Goal: Transaction & Acquisition: Purchase product/service

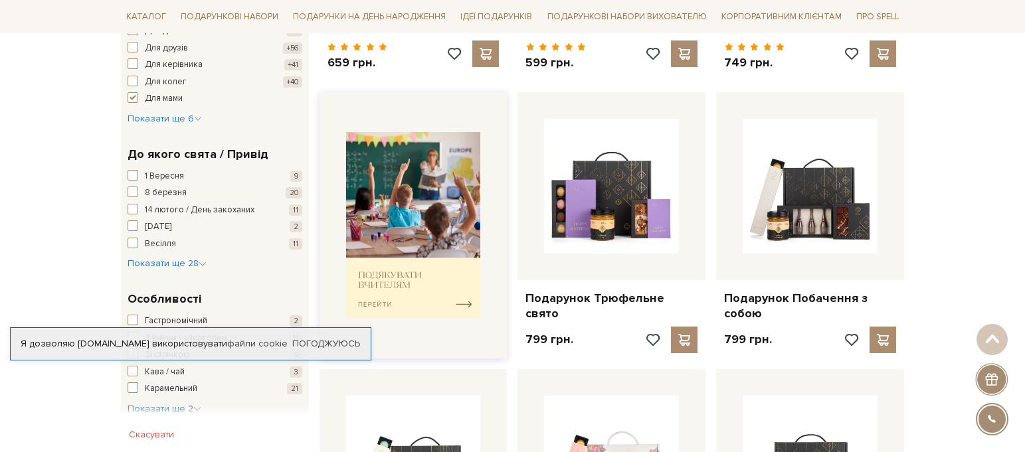
scroll to position [465, 0]
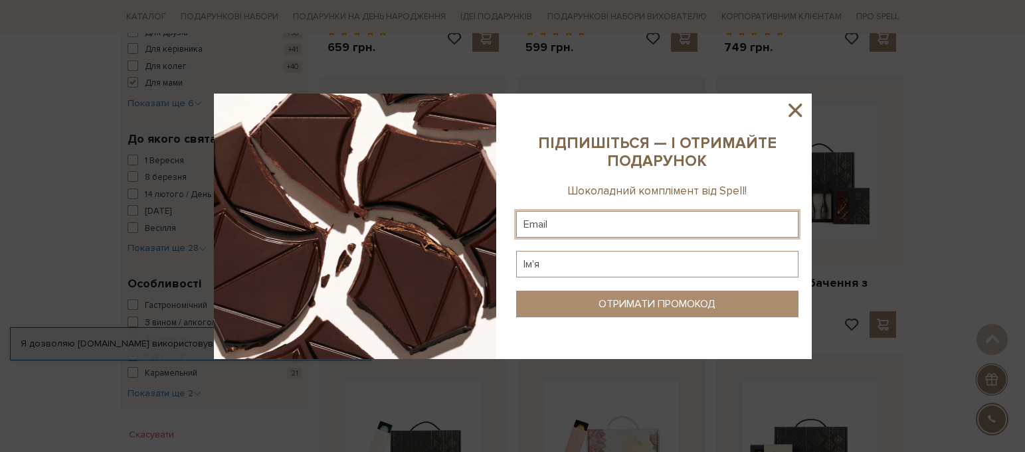
click at [596, 222] on input "text" at bounding box center [657, 224] width 282 height 27
type input "klabuzova@ukr.net"
click at [607, 264] on input "text" at bounding box center [657, 264] width 282 height 27
type input "Катерина"
click at [635, 303] on div "ОТРИМАТИ ПРОМОКОД" at bounding box center [656, 304] width 117 height 13
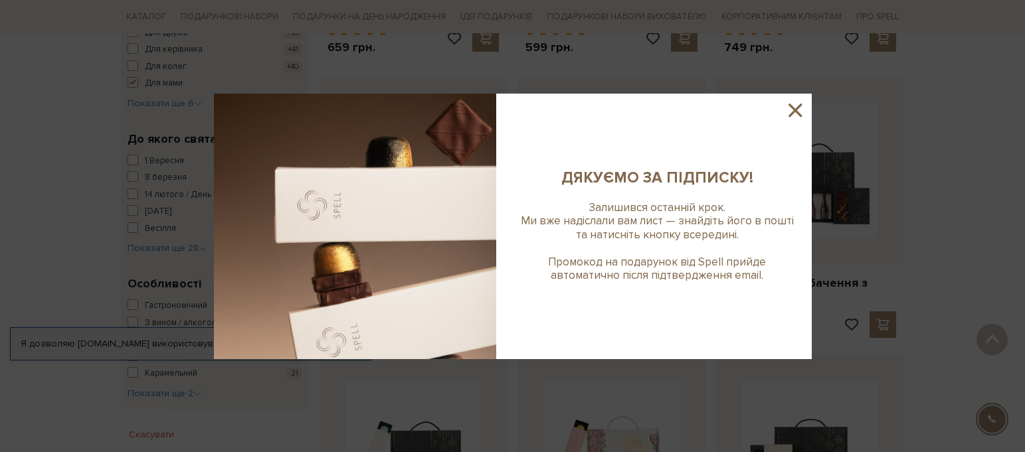
click at [797, 112] on icon at bounding box center [794, 110] width 13 height 13
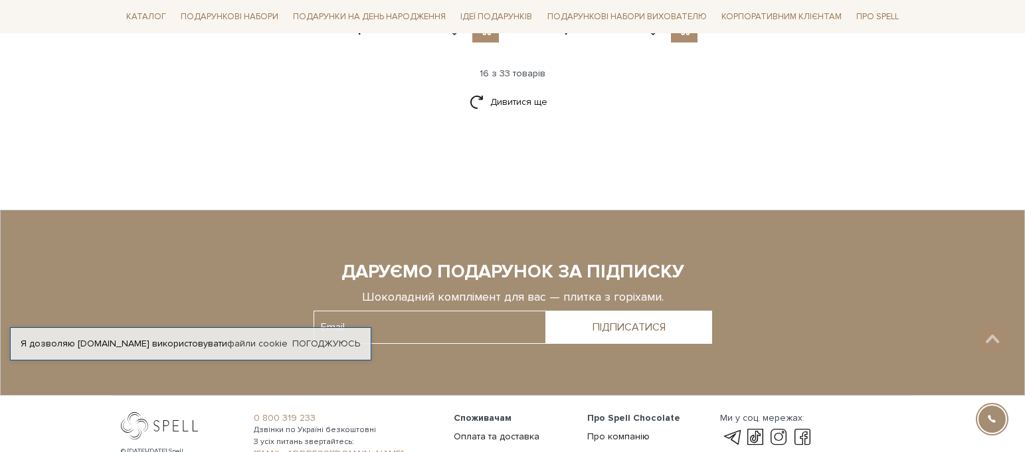
scroll to position [1859, 0]
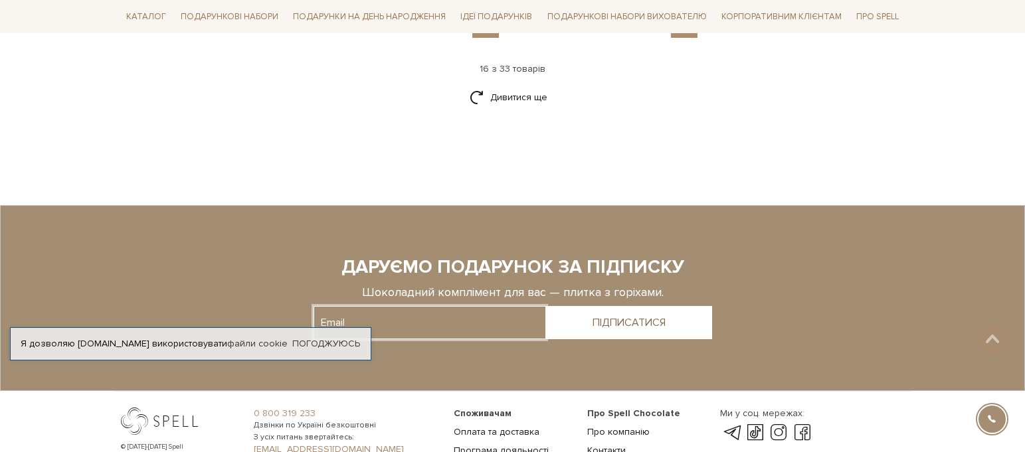
click at [410, 306] on input "text" at bounding box center [429, 322] width 232 height 33
type input "klabuzova@ukr.net"
click at [624, 317] on div "ПІДПИСАТИСЯ" at bounding box center [628, 323] width 73 height 13
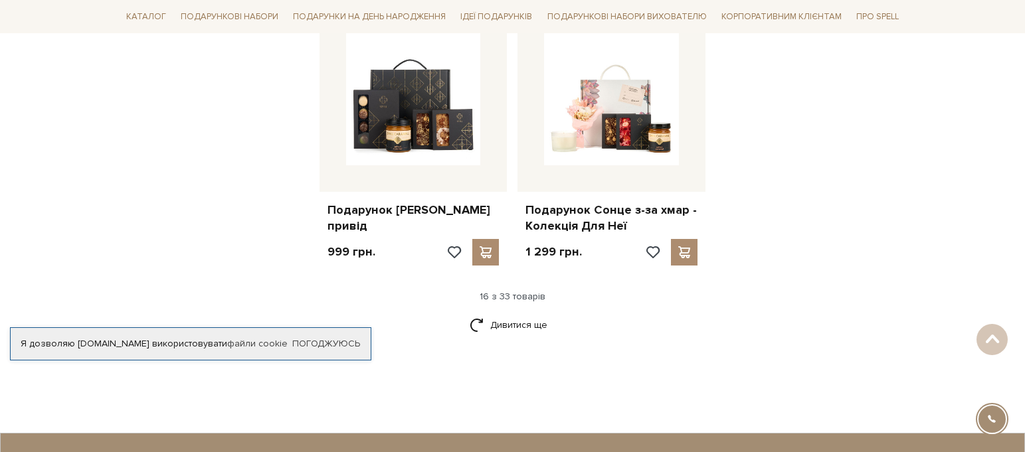
scroll to position [1461, 0]
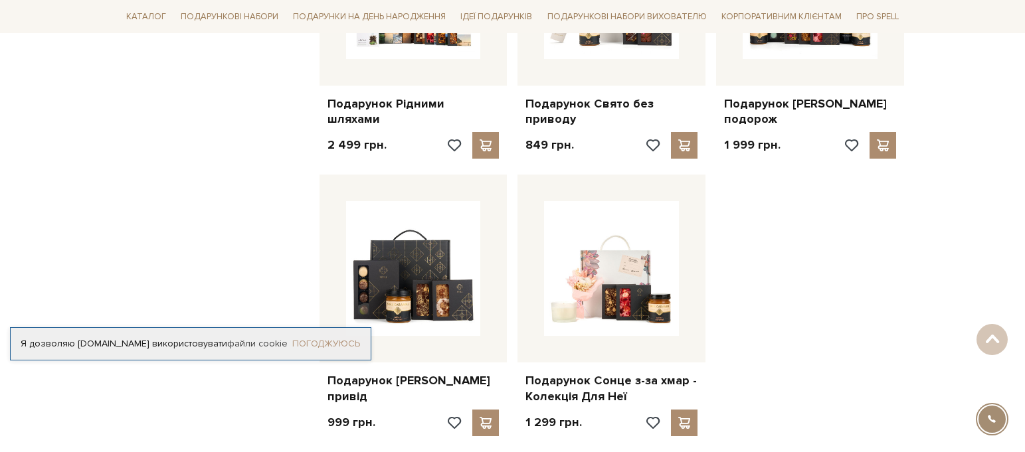
click at [336, 344] on link "Погоджуюсь" at bounding box center [326, 344] width 68 height 12
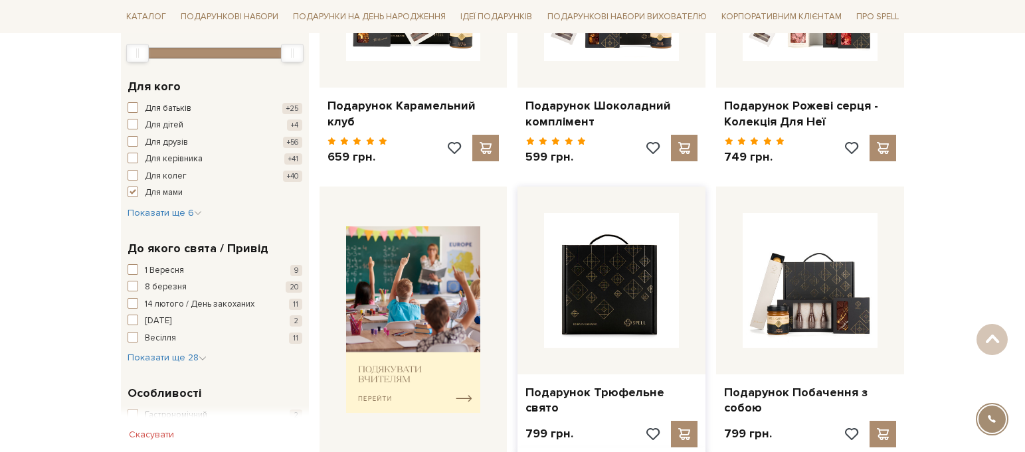
scroll to position [332, 0]
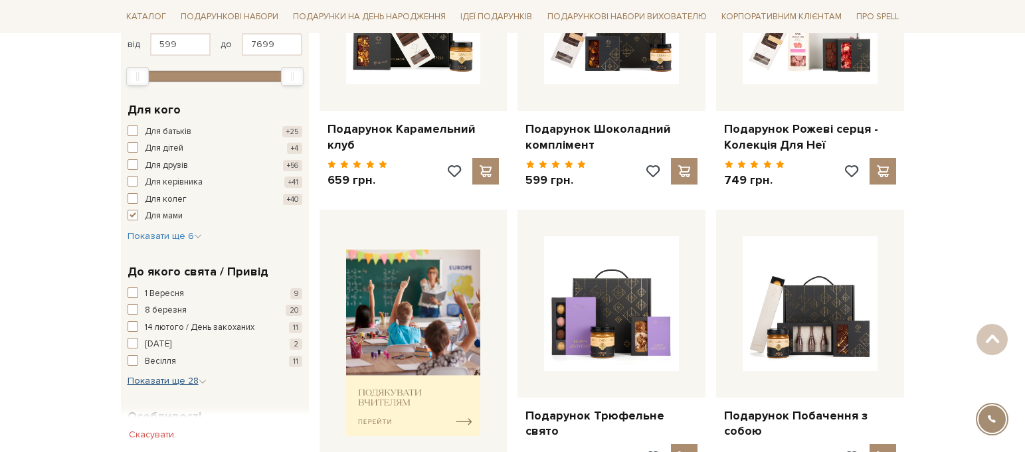
click at [201, 381] on icon "button" at bounding box center [203, 382] width 8 height 8
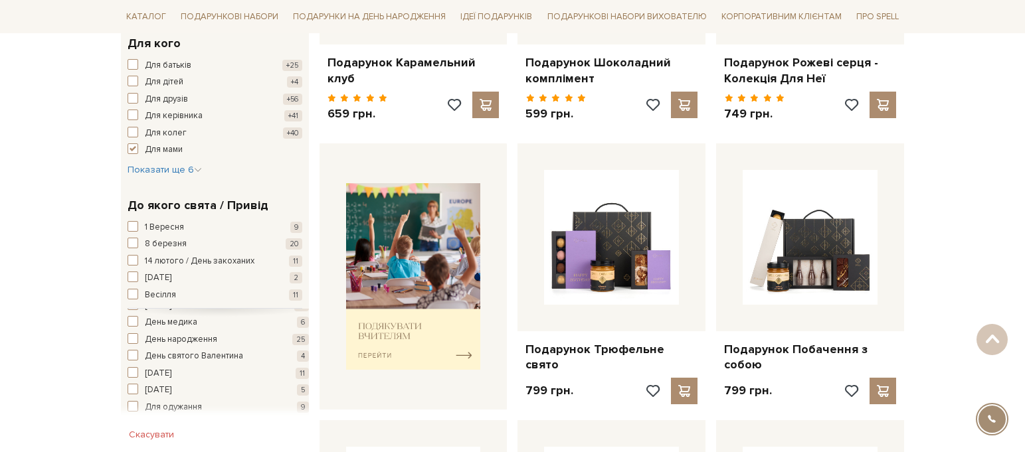
scroll to position [133, 0]
click at [134, 335] on span "button" at bounding box center [132, 336] width 11 height 11
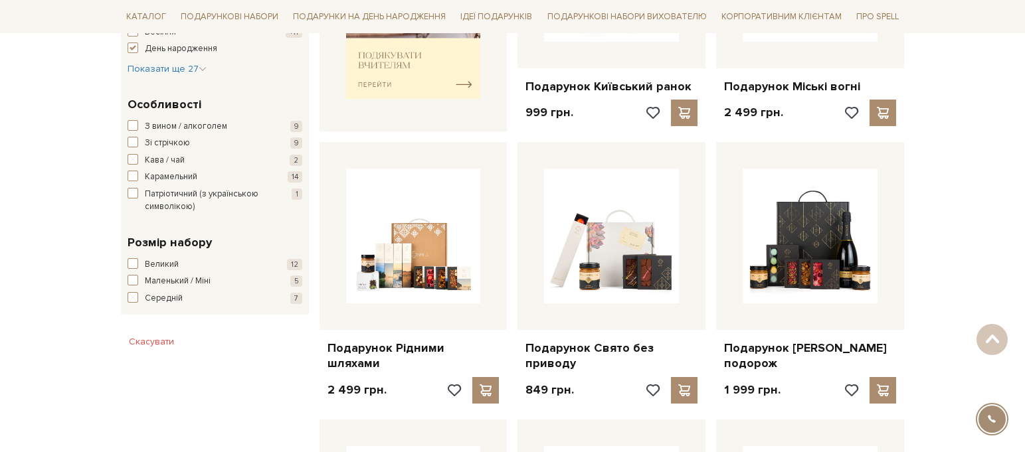
scroll to position [664, 0]
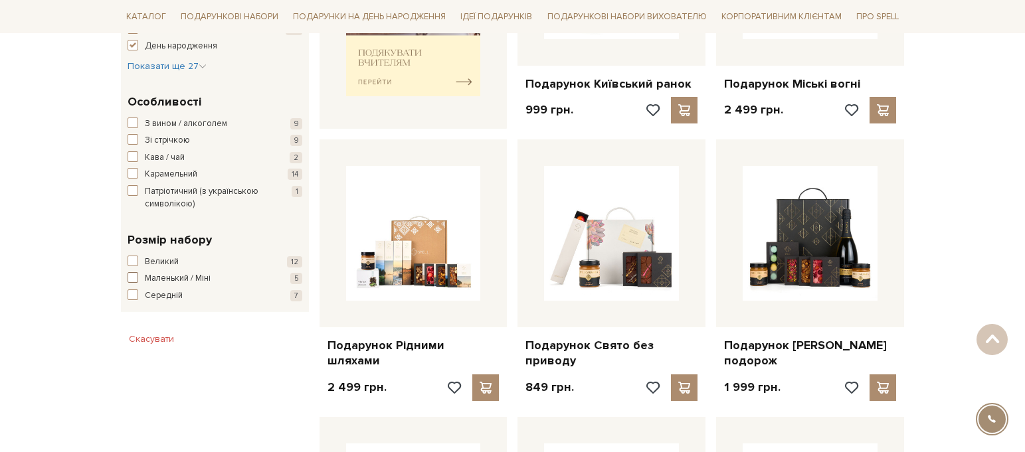
click at [131, 280] on span "button" at bounding box center [132, 277] width 11 height 11
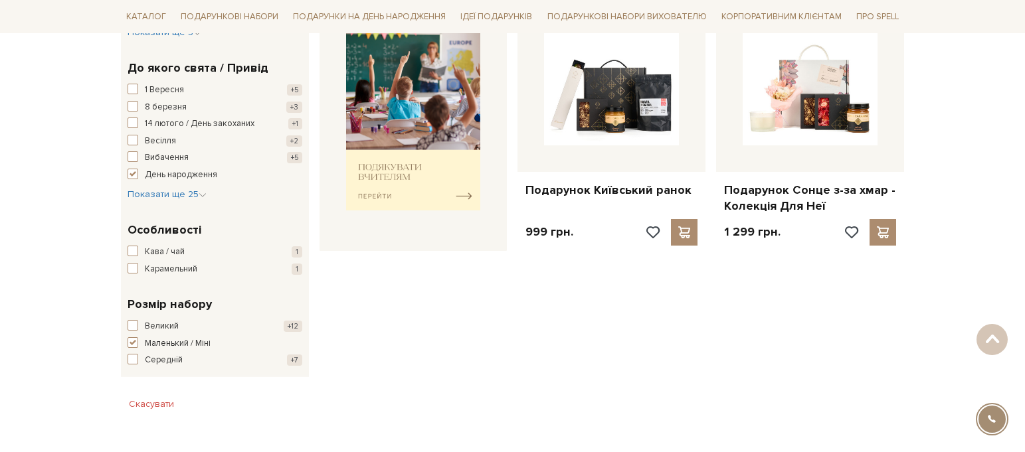
scroll to position [598, 0]
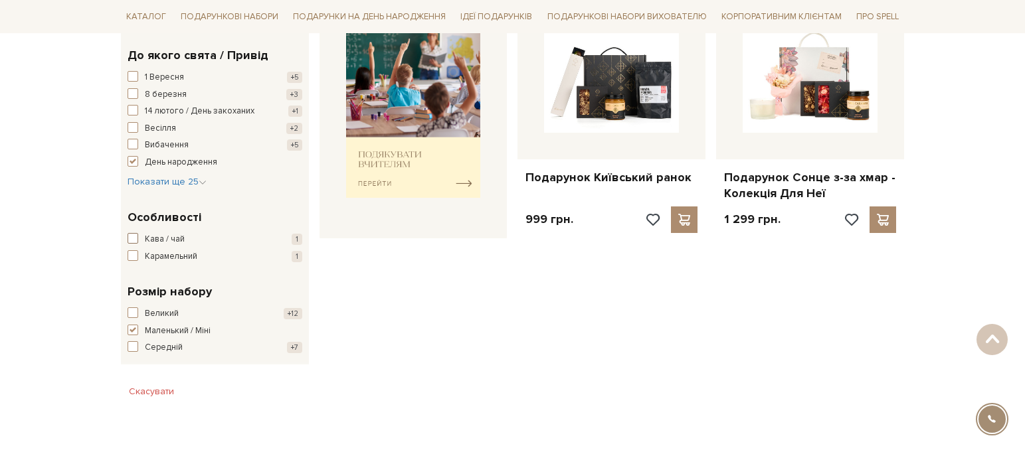
click at [131, 238] on span "button" at bounding box center [132, 238] width 11 height 11
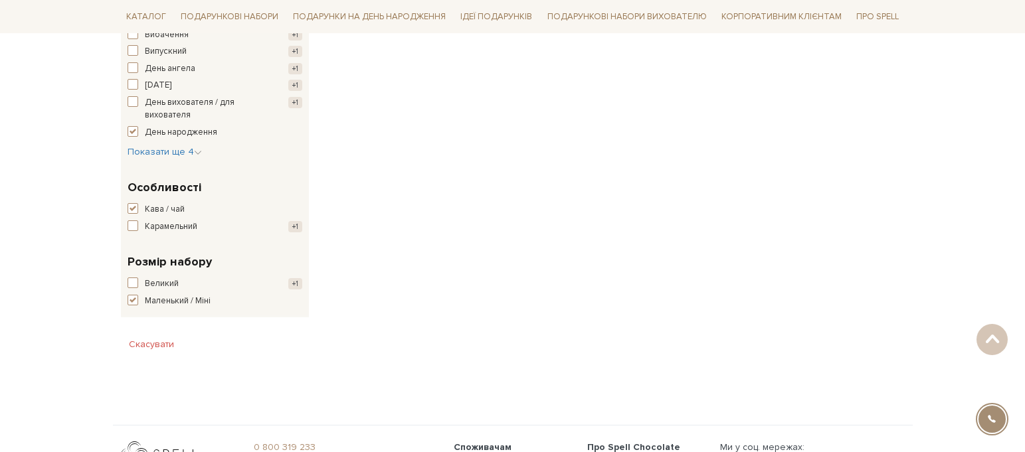
scroll to position [465, 0]
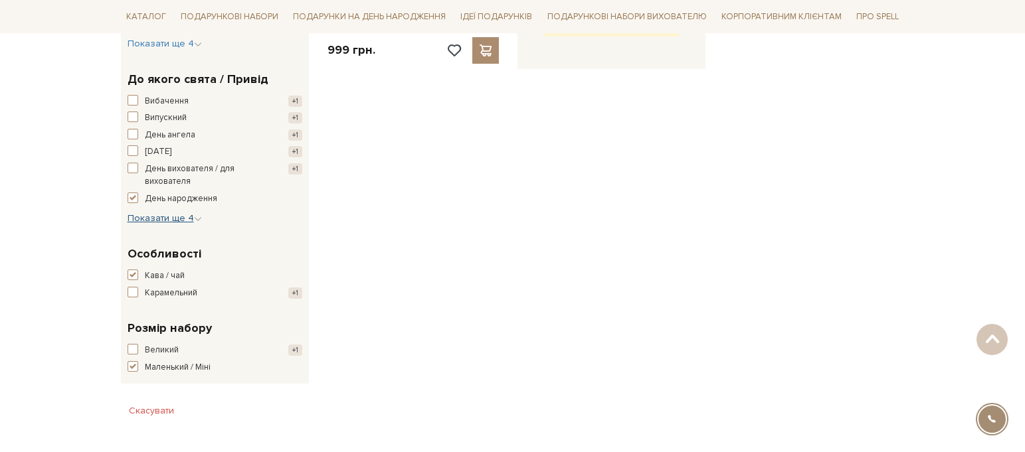
click at [187, 216] on span "Показати ще 4" at bounding box center [164, 217] width 74 height 11
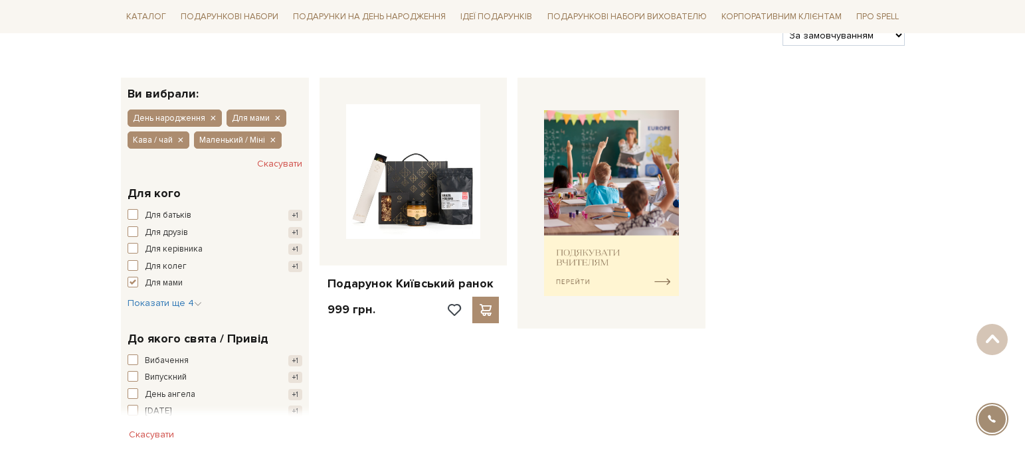
scroll to position [199, 0]
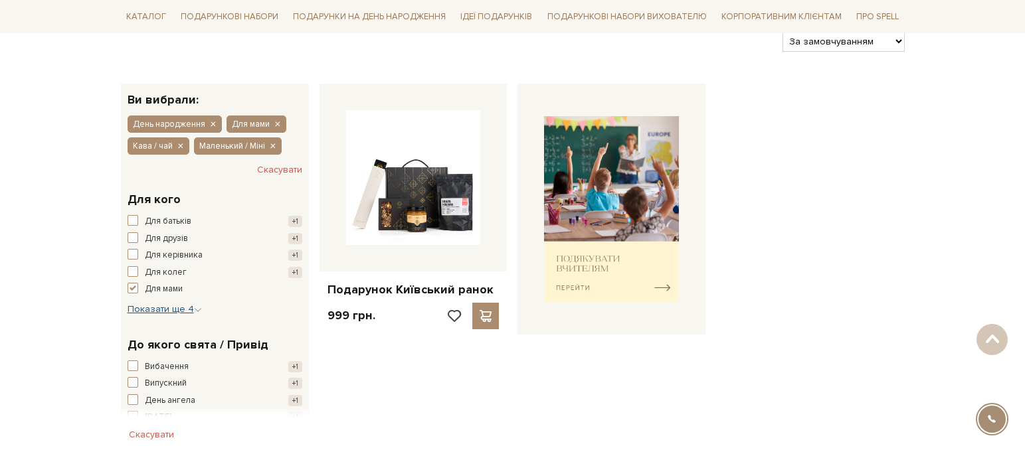
click at [197, 309] on icon "button" at bounding box center [198, 310] width 8 height 8
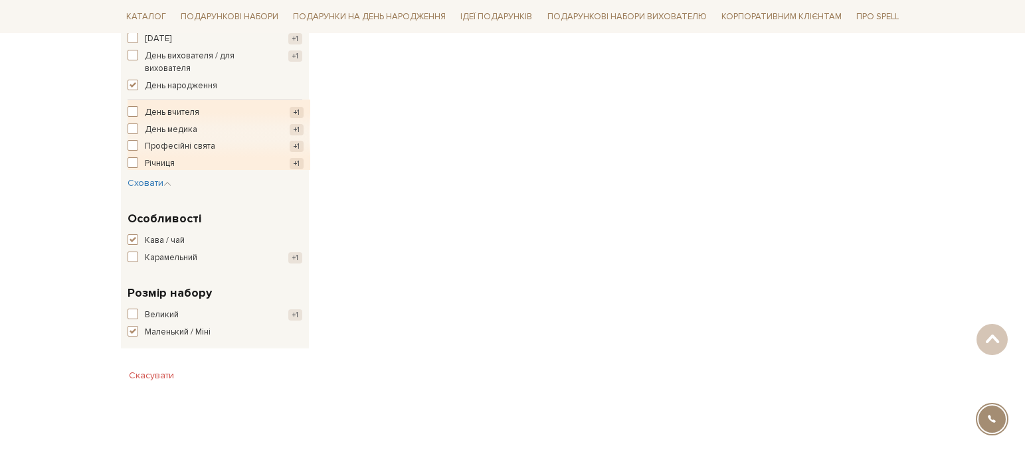
scroll to position [664, 0]
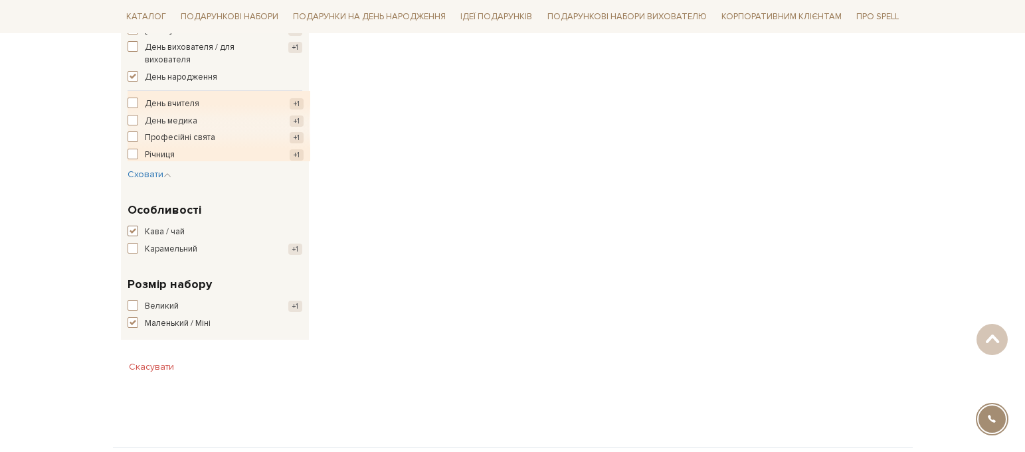
click at [135, 231] on span "button" at bounding box center [132, 231] width 11 height 11
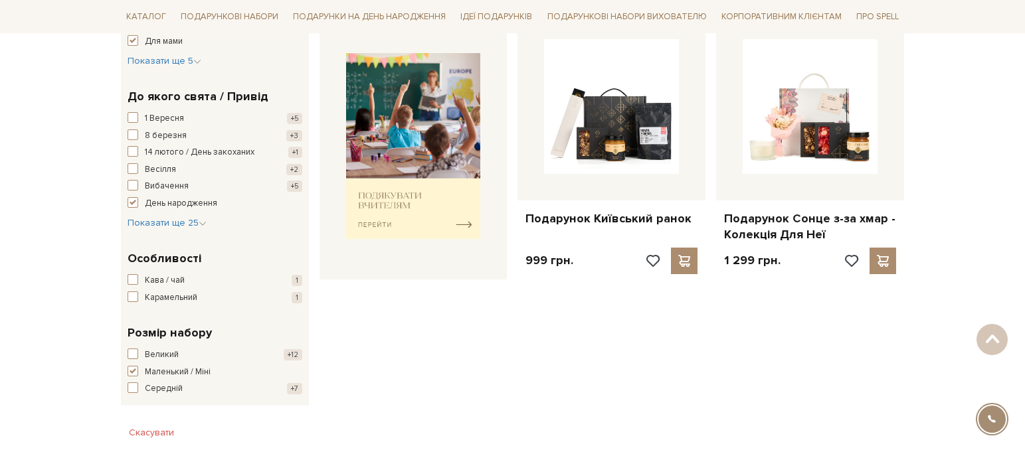
scroll to position [598, 0]
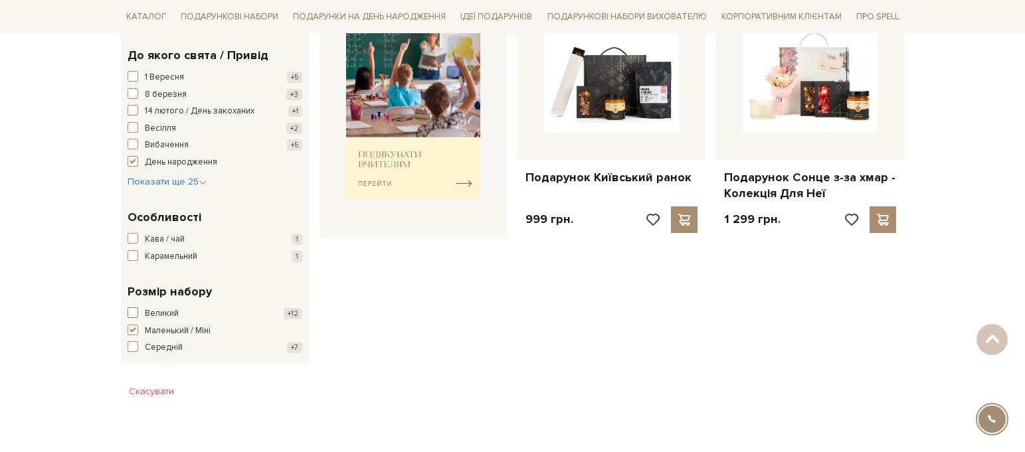
click at [135, 313] on span "button" at bounding box center [132, 312] width 11 height 11
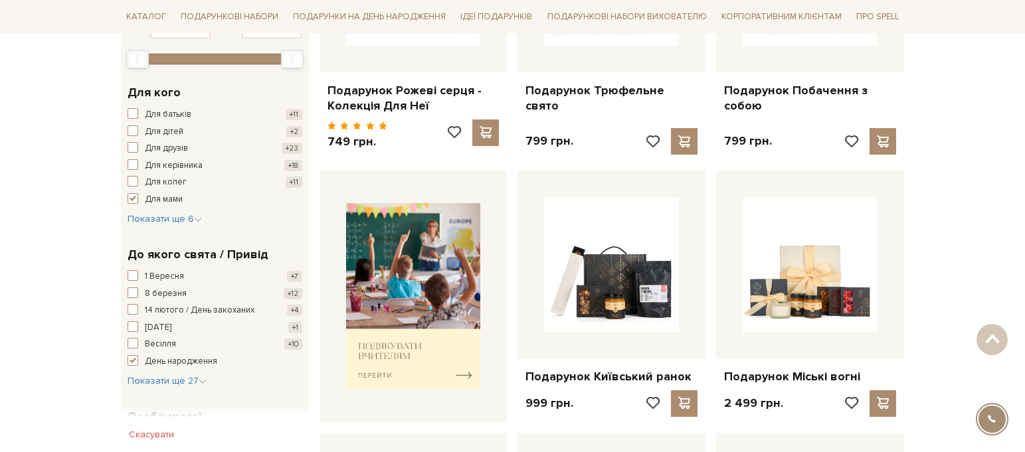
scroll to position [797, 0]
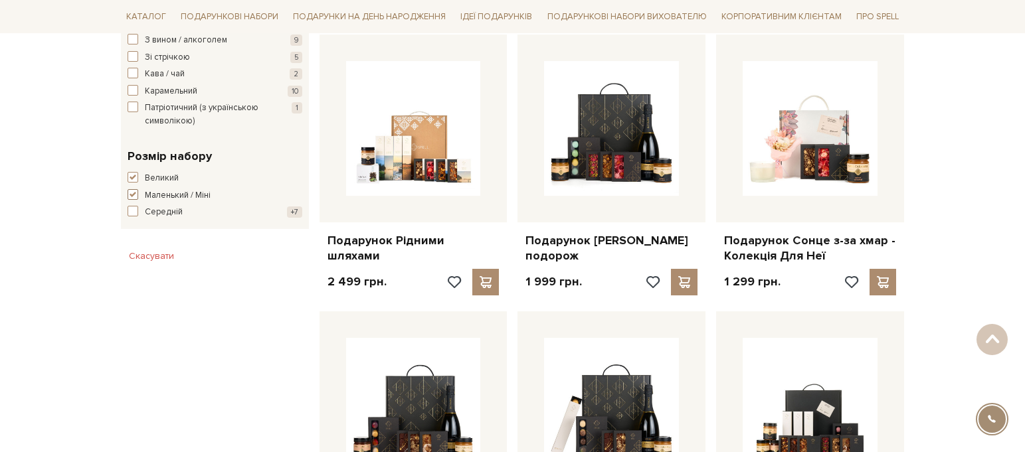
click at [131, 195] on span "button" at bounding box center [132, 194] width 11 height 11
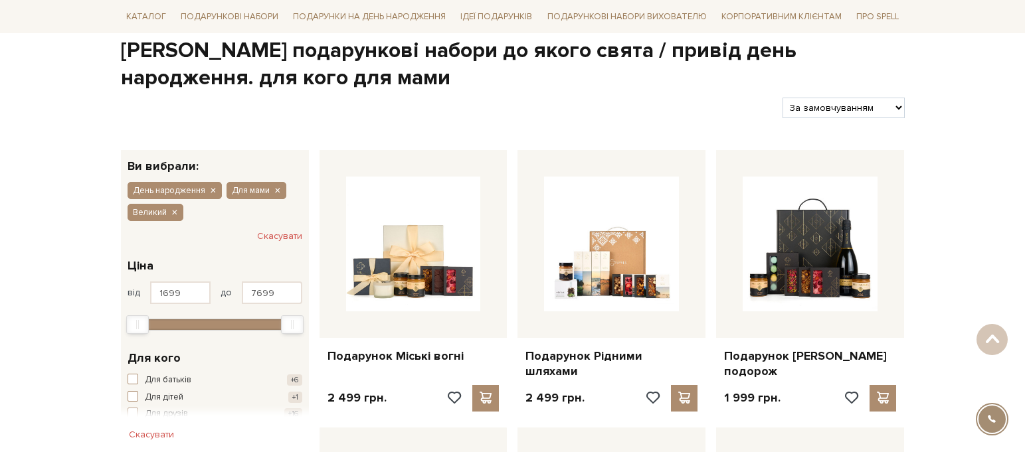
scroll to position [199, 0]
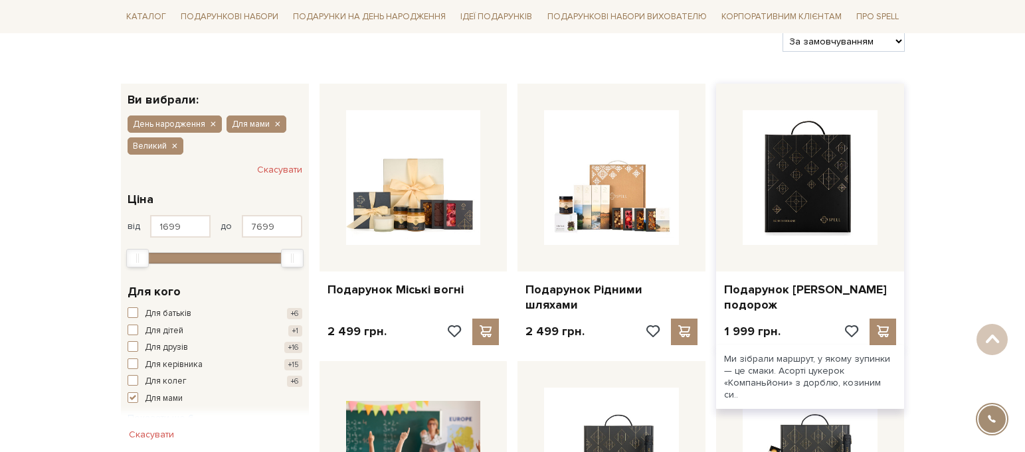
click at [794, 189] on img at bounding box center [809, 177] width 135 height 135
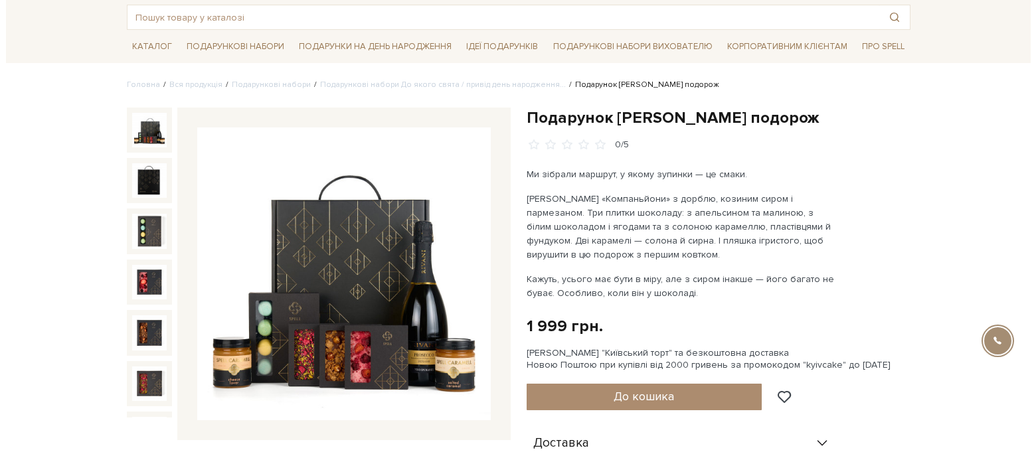
scroll to position [66, 0]
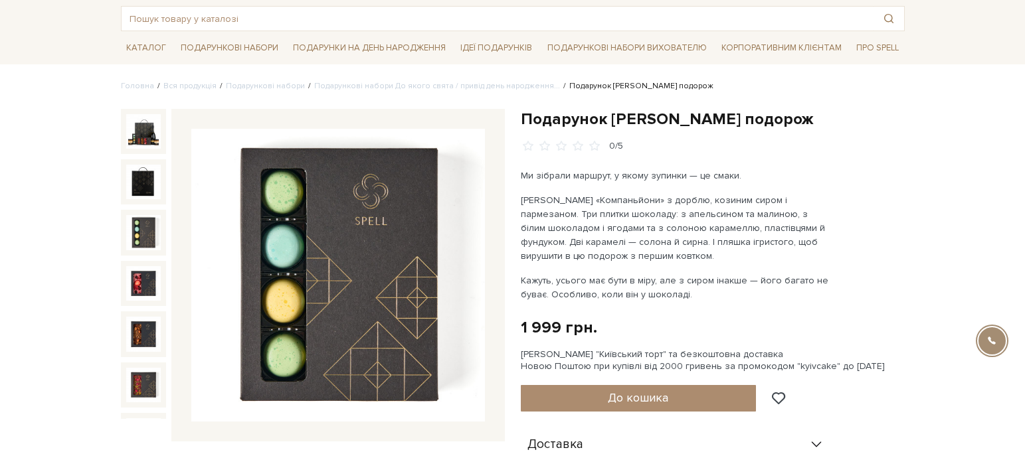
click at [305, 258] on img at bounding box center [338, 276] width 294 height 294
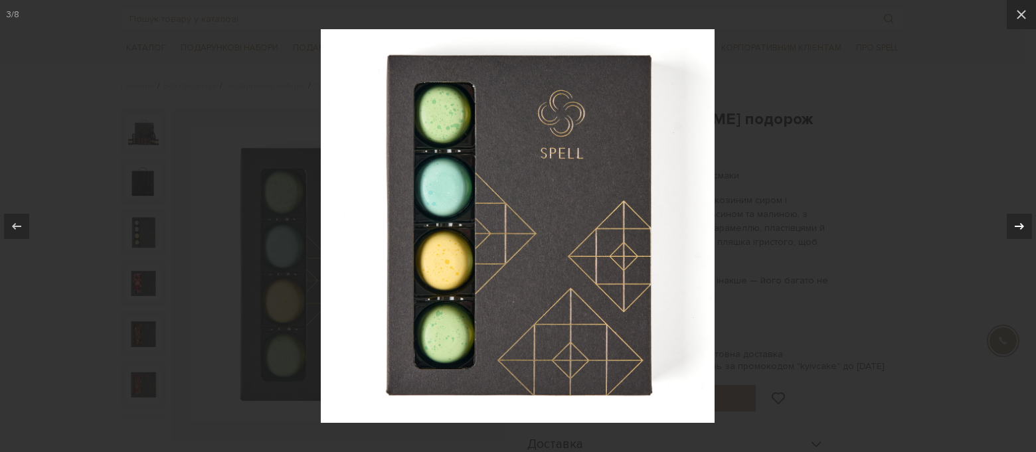
click at [1011, 226] on div at bounding box center [1019, 226] width 25 height 25
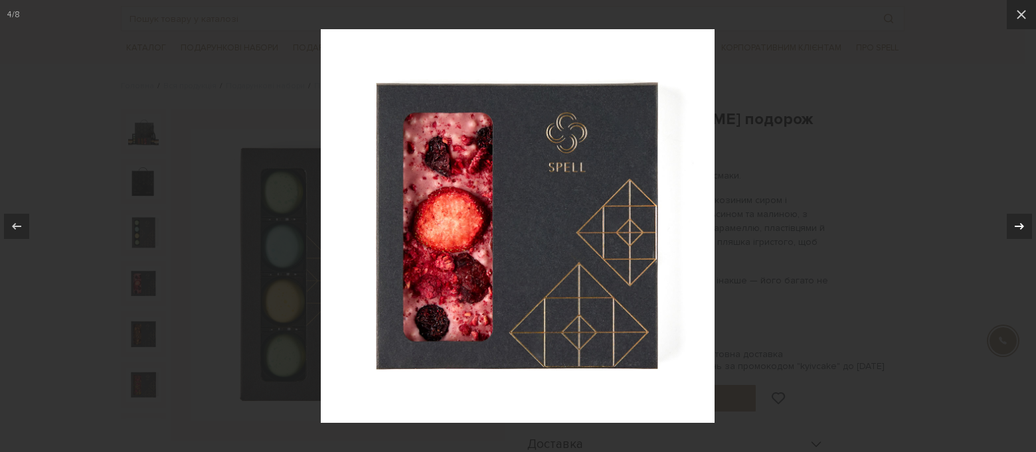
click at [1011, 226] on div at bounding box center [1019, 226] width 25 height 25
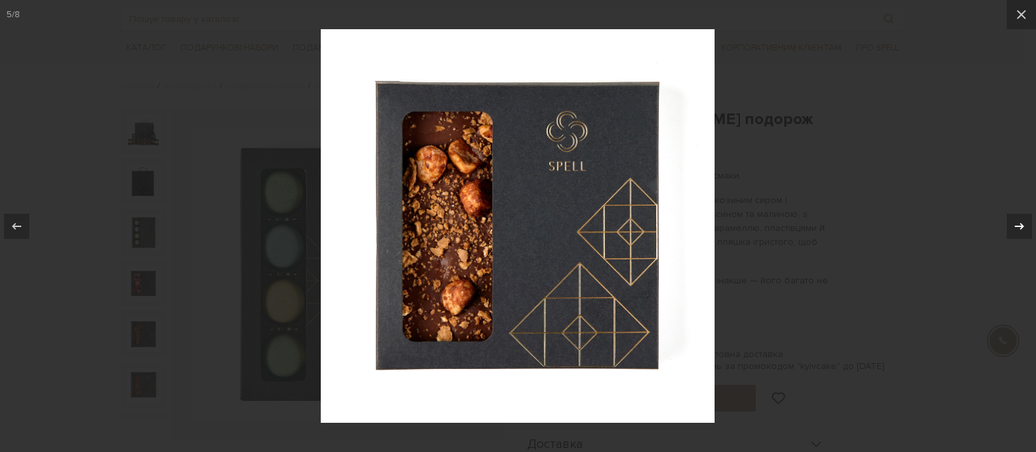
click at [1011, 226] on div at bounding box center [1019, 226] width 25 height 25
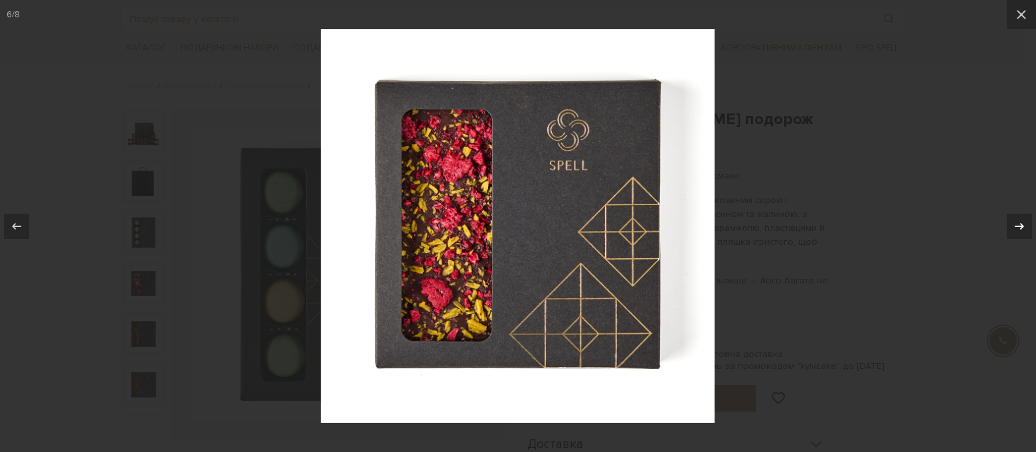
click at [1011, 226] on div at bounding box center [1019, 226] width 25 height 25
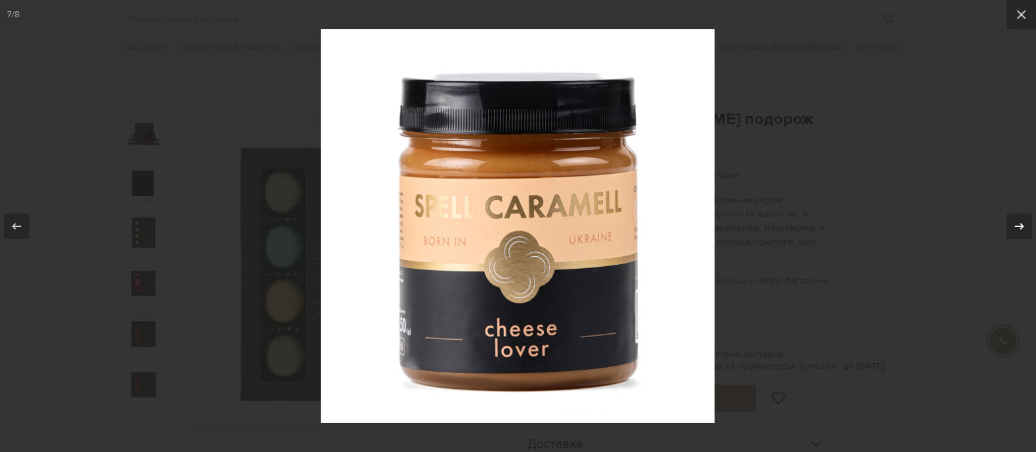
click at [1011, 226] on div at bounding box center [1019, 226] width 25 height 25
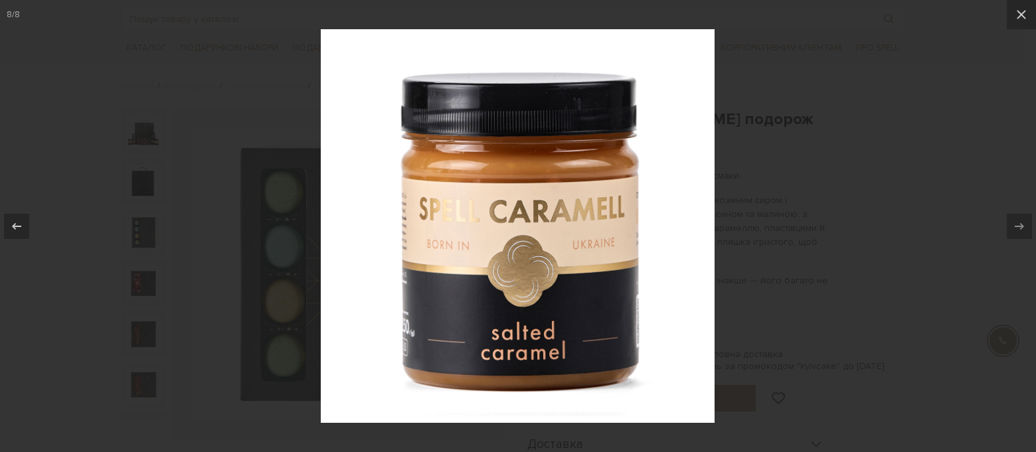
click at [1011, 226] on div at bounding box center [1019, 226] width 25 height 25
click at [1020, 222] on icon at bounding box center [1019, 226] width 16 height 16
click at [1022, 12] on icon at bounding box center [1021, 15] width 16 height 16
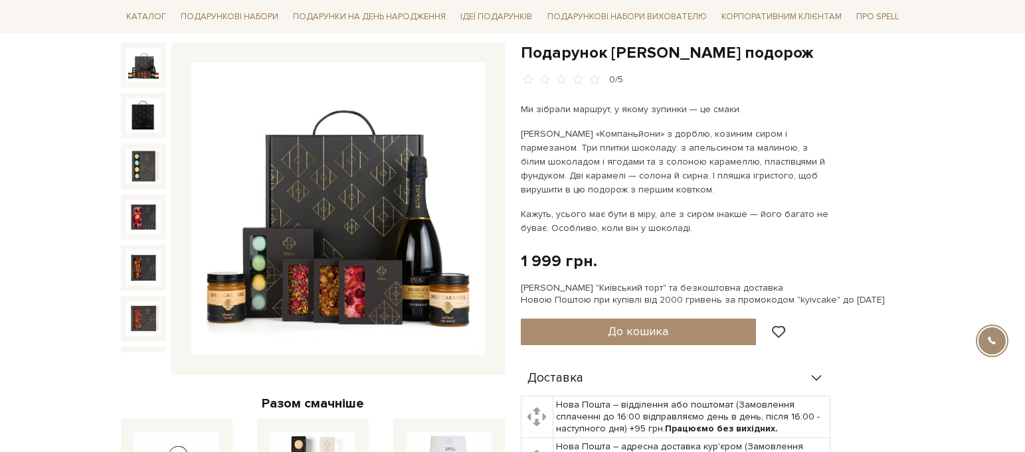
click at [142, 70] on img at bounding box center [143, 65] width 35 height 35
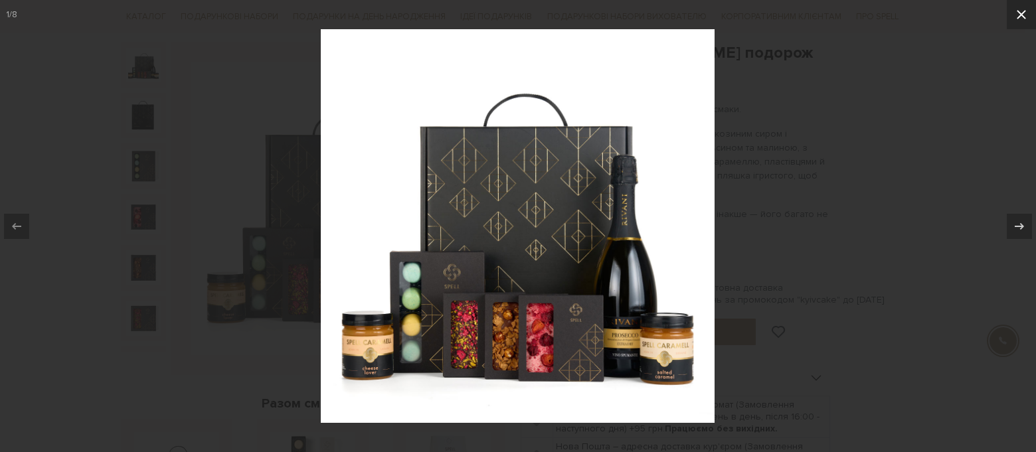
click at [1019, 10] on icon at bounding box center [1021, 15] width 16 height 16
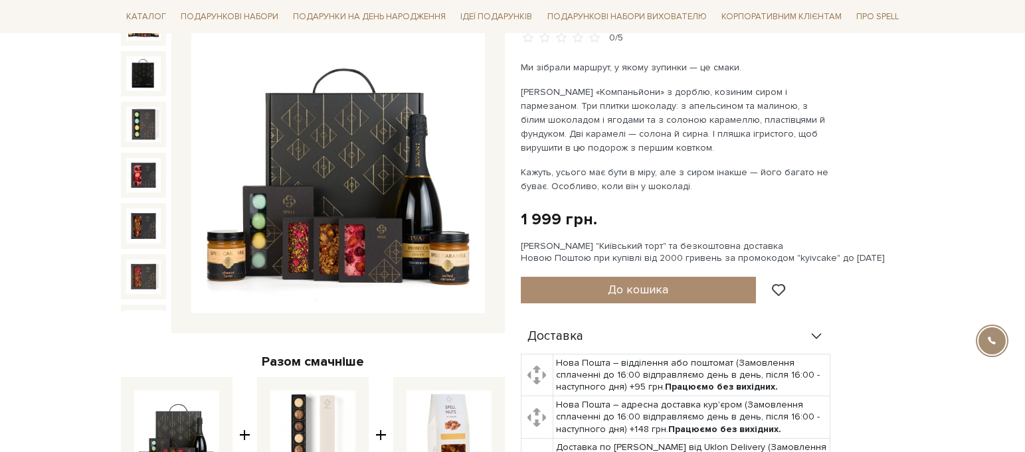
scroll to position [199, 0]
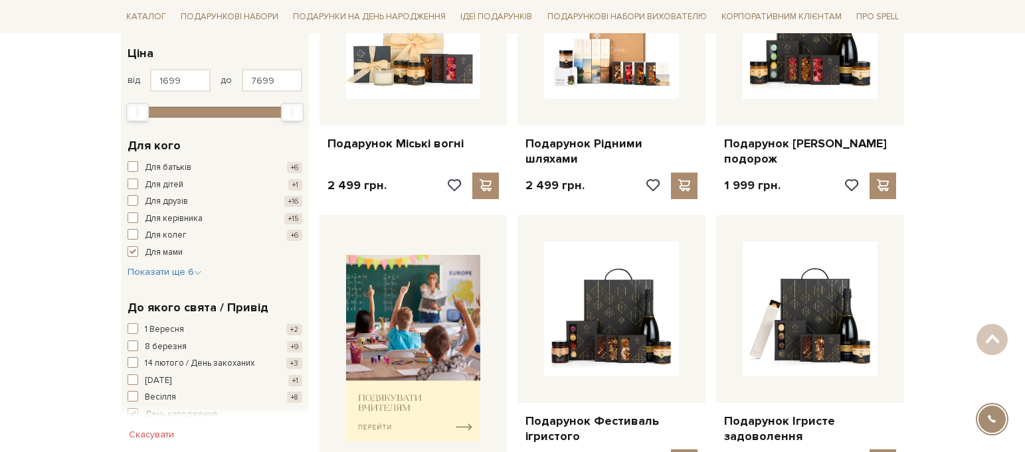
scroll to position [132, 0]
